Goal: Find contact information: Find contact information

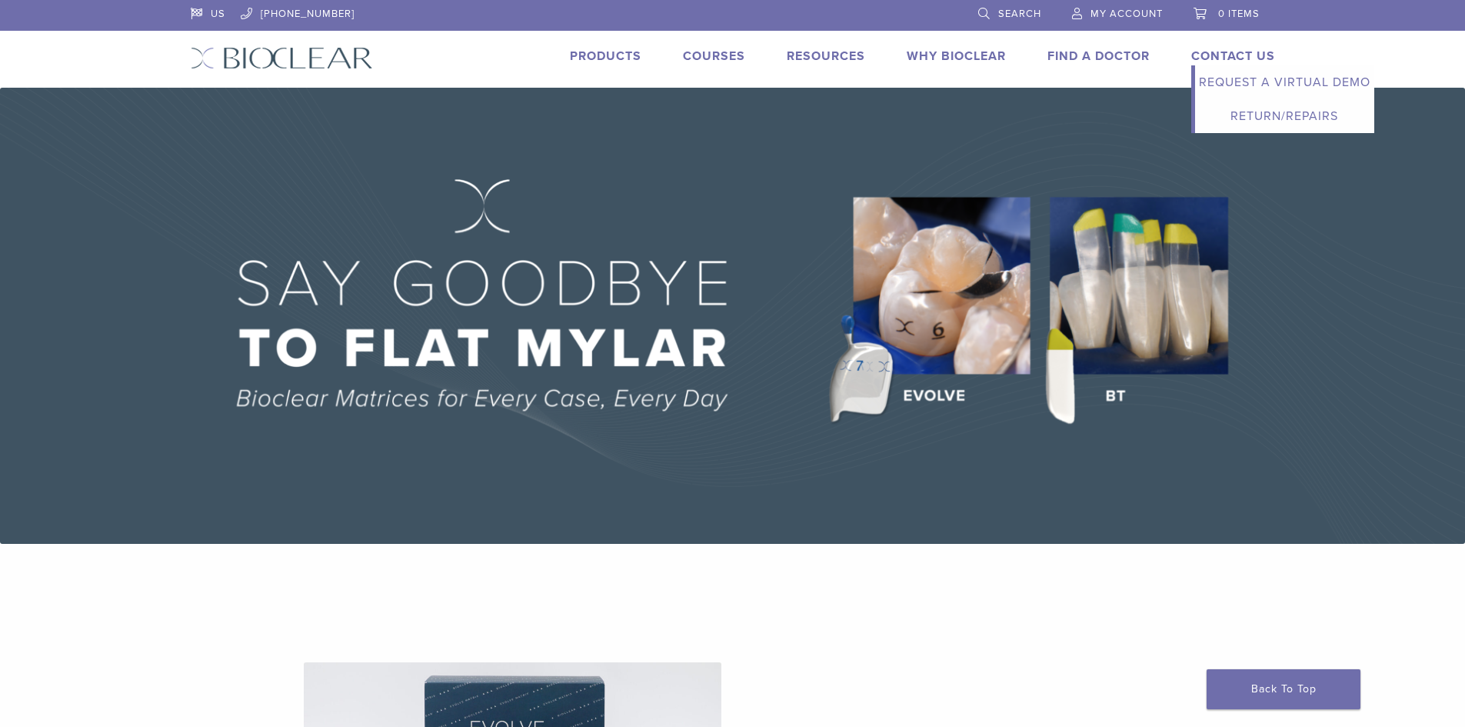
click at [1230, 55] on link "Contact Us" at bounding box center [1233, 55] width 84 height 15
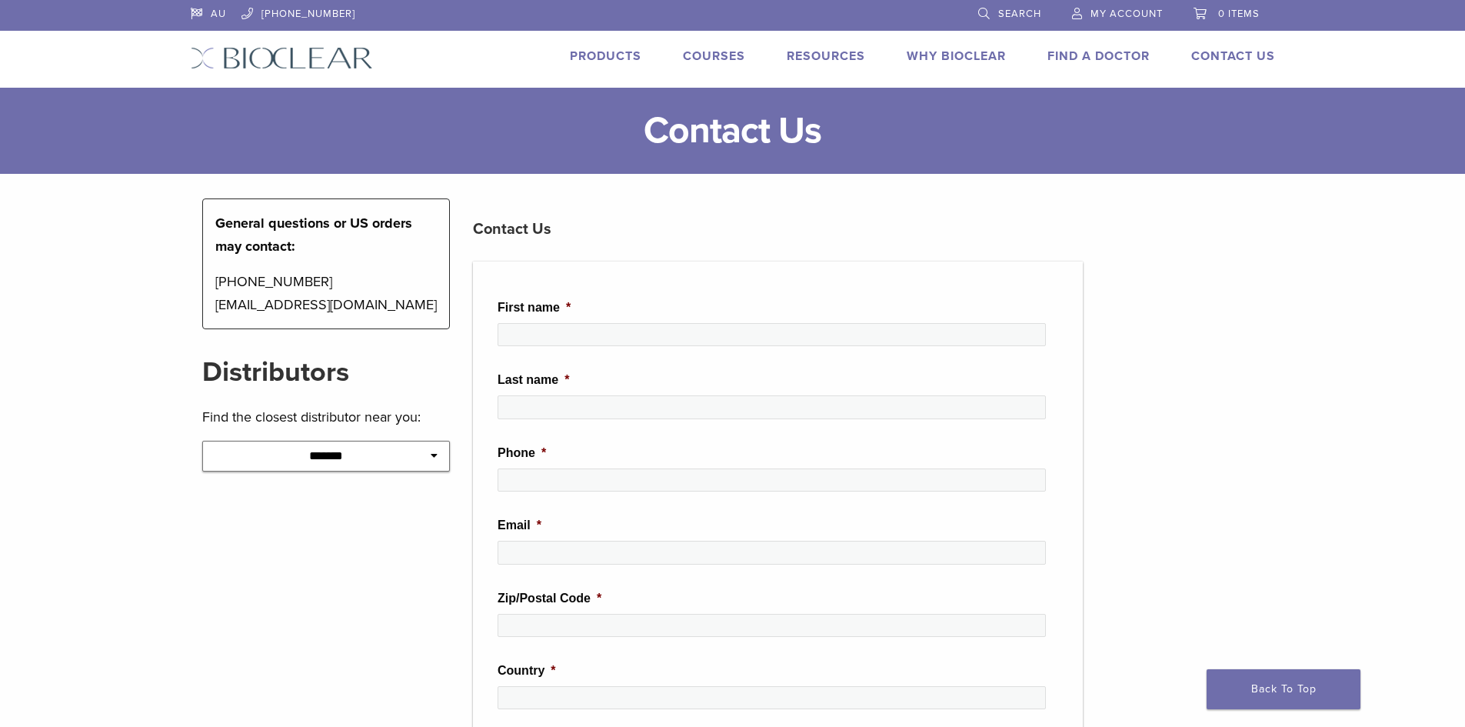
click at [378, 468] on select "**********" at bounding box center [326, 456] width 248 height 31
select select "*********"
click at [202, 441] on select "**********" at bounding box center [326, 456] width 248 height 31
